Goal: Task Accomplishment & Management: Manage account settings

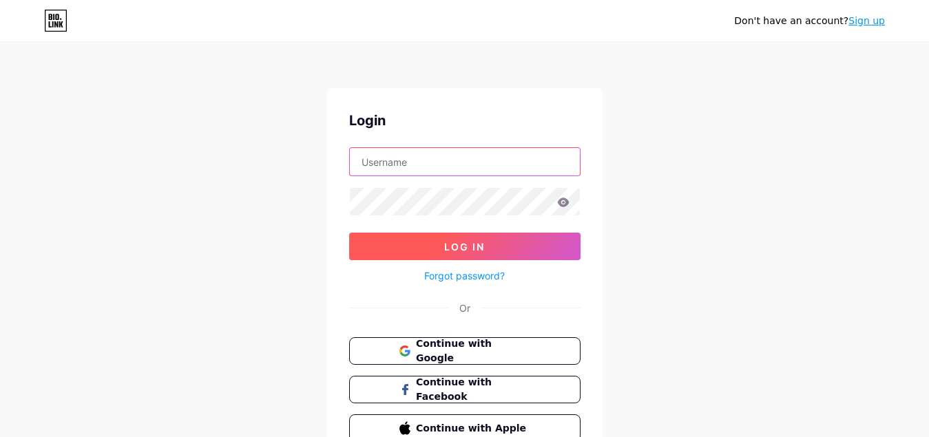
type input "[EMAIL_ADDRESS][DOMAIN_NAME]"
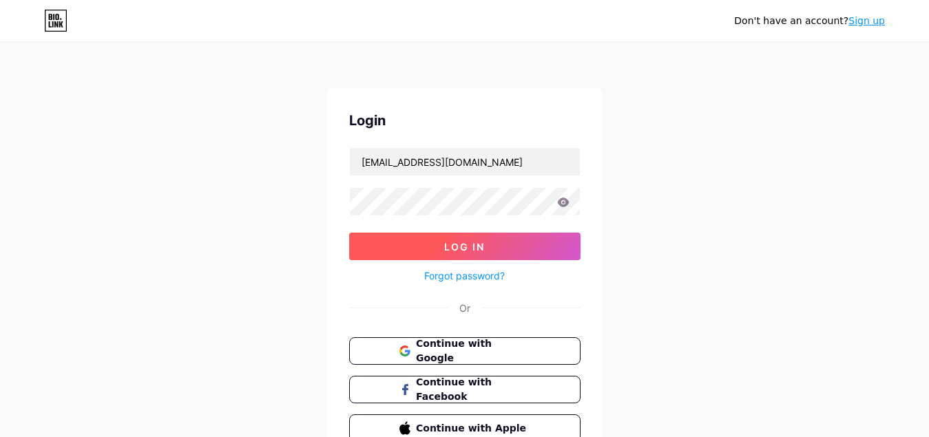
click at [468, 244] on span "Log In" at bounding box center [464, 247] width 41 height 12
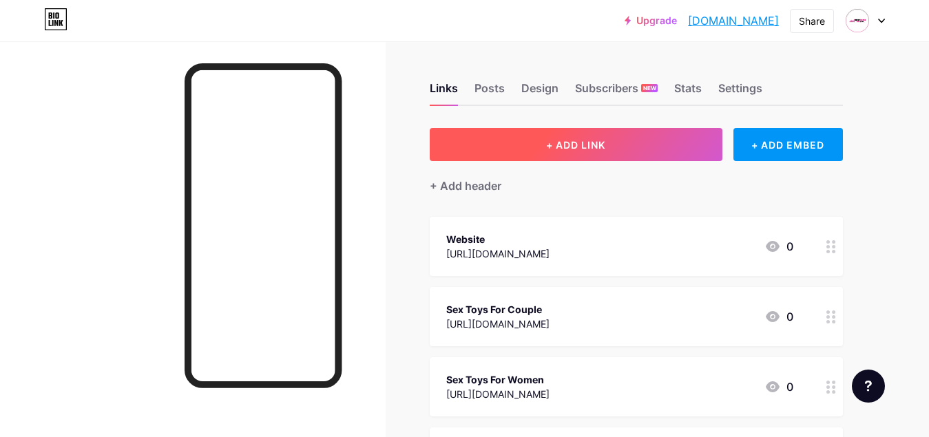
click at [581, 147] on span "+ ADD LINK" at bounding box center [575, 145] width 59 height 12
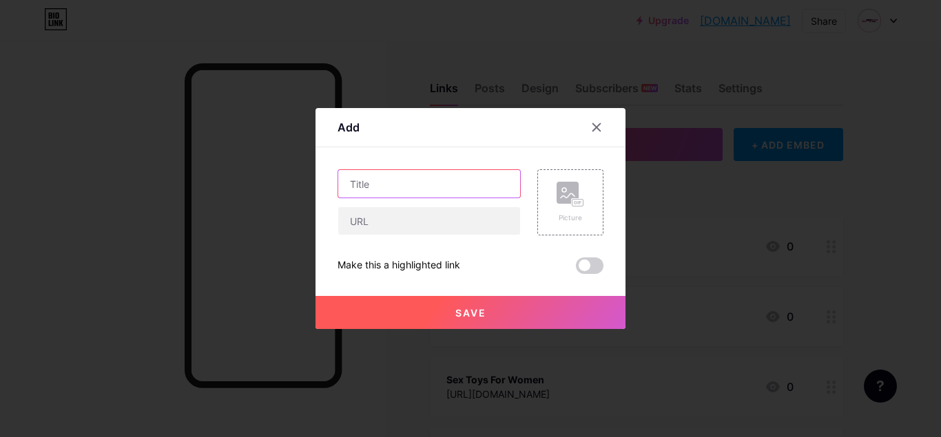
click at [358, 187] on input "text" at bounding box center [429, 184] width 182 height 28
paste input "How Sex Toys Can Help Reignite Your Relationship After Marriage"
type input "How Sex Toys Can Help Reignite Your Relationship After Marriage"
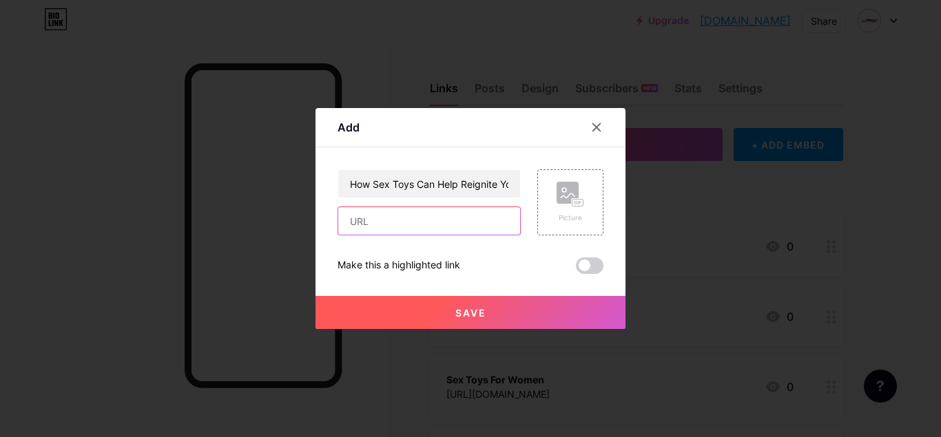
click at [397, 225] on input "text" at bounding box center [429, 221] width 182 height 28
paste input "[URL][DOMAIN_NAME]"
type input "[URL][DOMAIN_NAME]"
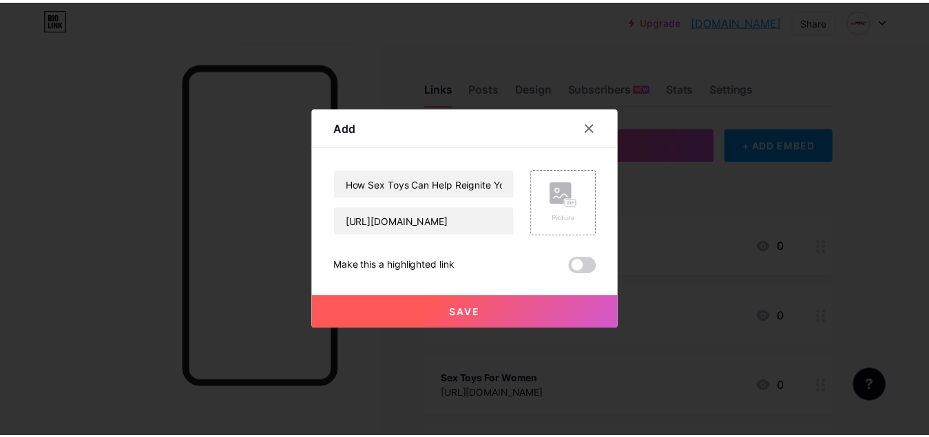
scroll to position [0, 0]
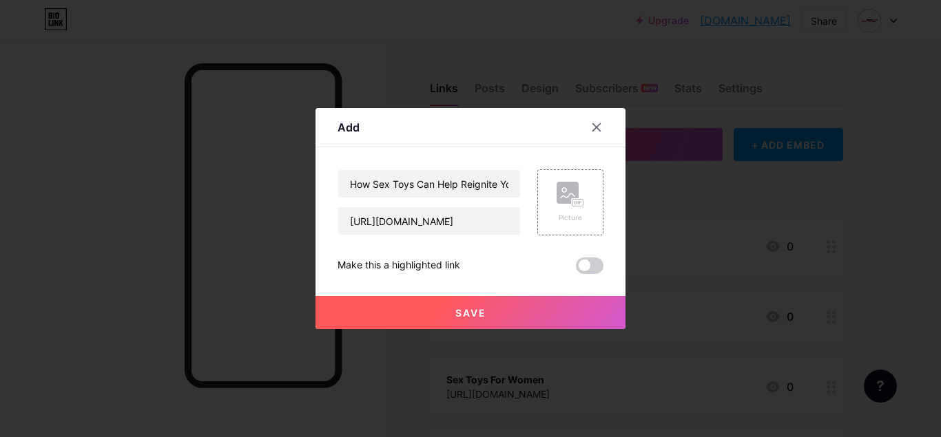
click at [592, 268] on span at bounding box center [590, 266] width 28 height 17
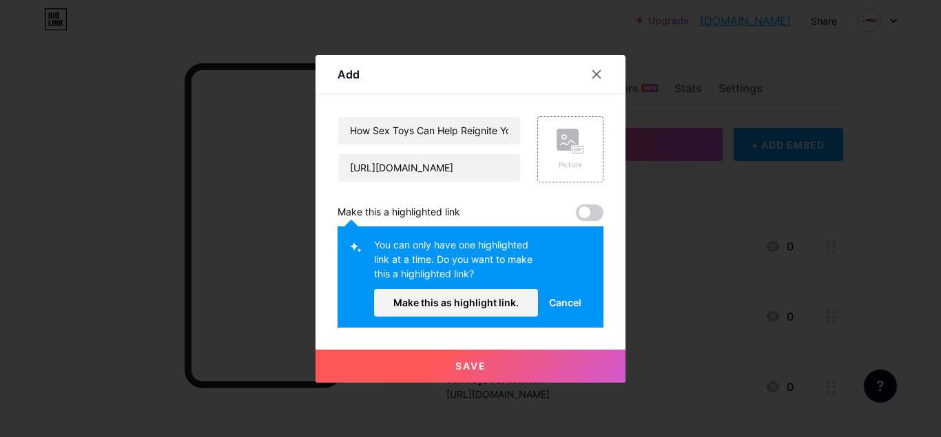
click at [566, 302] on span "Cancel" at bounding box center [565, 303] width 32 height 14
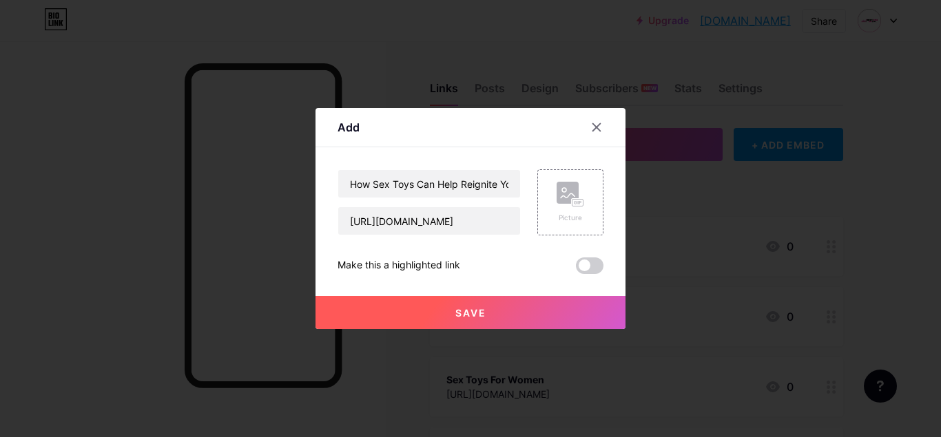
click at [473, 318] on span "Save" at bounding box center [470, 313] width 31 height 12
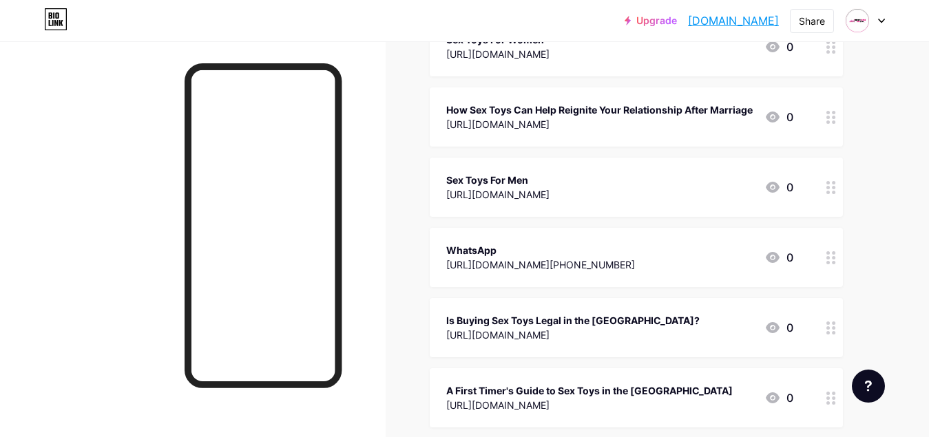
scroll to position [304, 0]
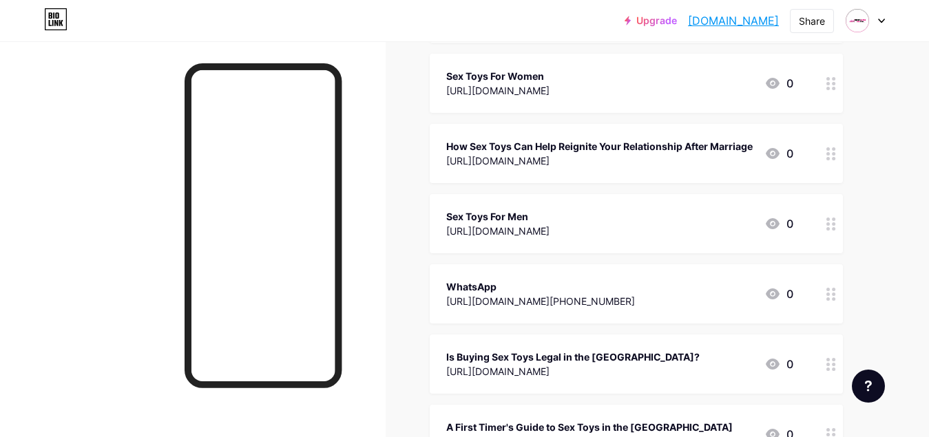
click at [529, 149] on div "How Sex Toys Can Help Reignite Your Relationship After Marriage" at bounding box center [599, 146] width 307 height 14
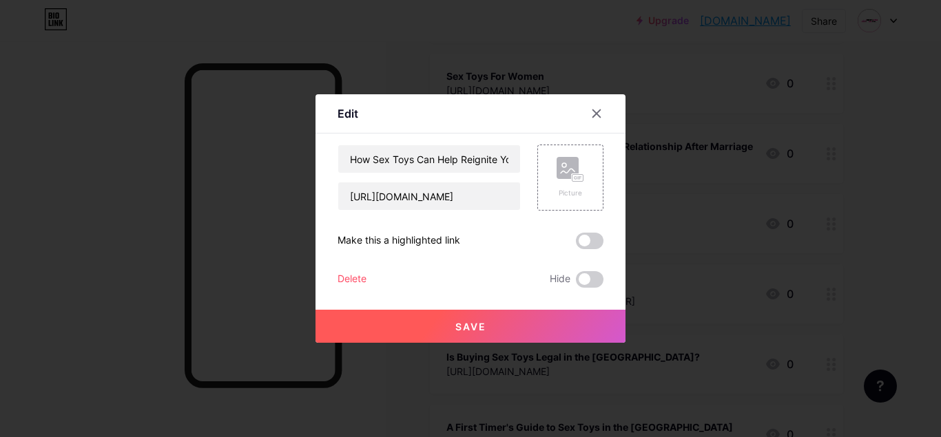
click at [52, 87] on div at bounding box center [470, 218] width 941 height 437
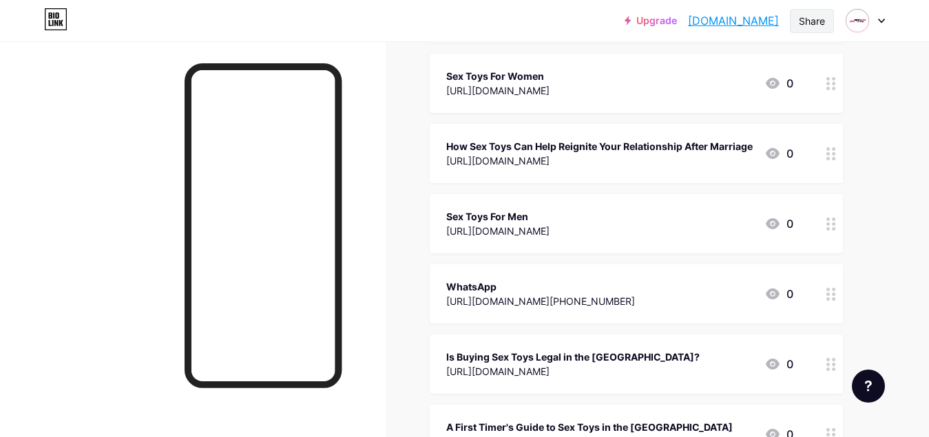
click at [808, 21] on div "Share" at bounding box center [812, 21] width 26 height 14
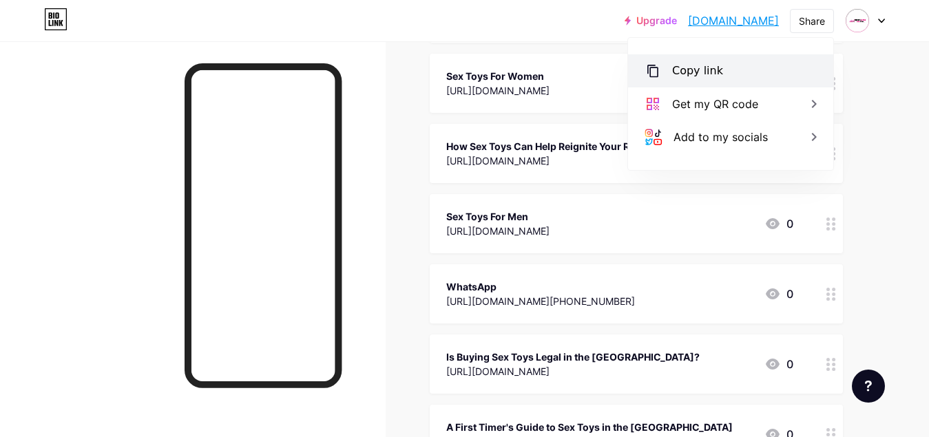
click at [716, 68] on div "Copy link" at bounding box center [697, 71] width 51 height 17
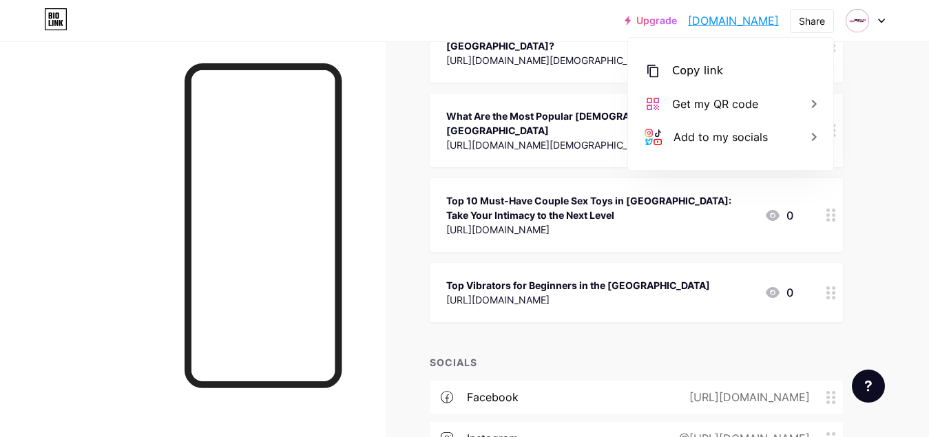
scroll to position [1062, 0]
